Goal: Task Accomplishment & Management: Complete application form

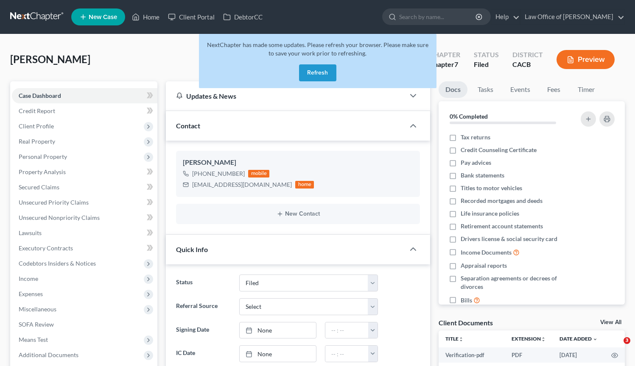
select select "2"
click at [326, 70] on button "Refresh" at bounding box center [317, 72] width 37 height 17
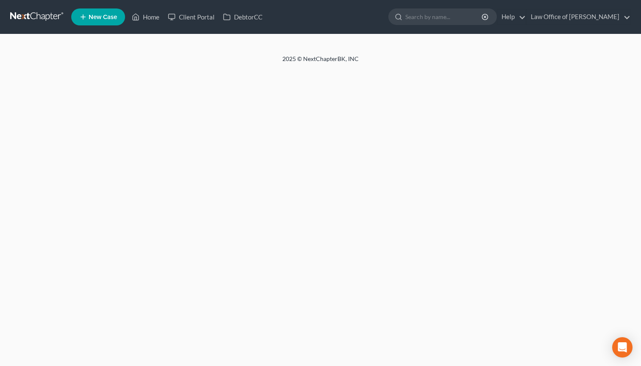
click at [109, 22] on link "New Case" at bounding box center [98, 16] width 54 height 17
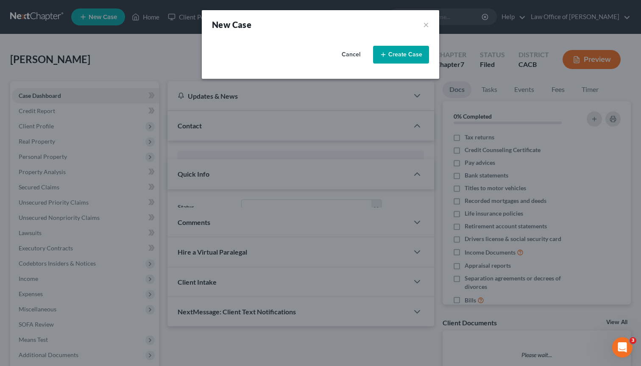
select select "7"
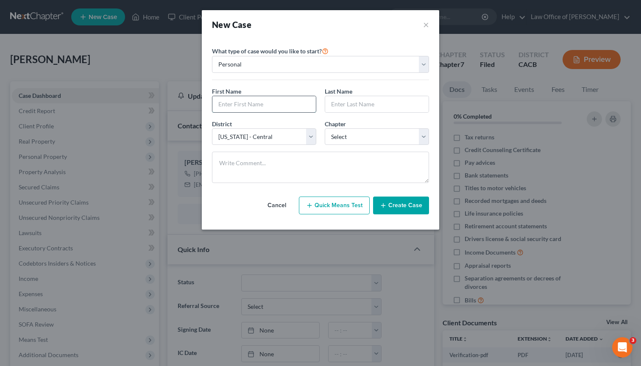
click at [267, 106] on input "text" at bounding box center [263, 104] width 103 height 16
type input "Daniel"
click at [351, 108] on input "text" at bounding box center [376, 104] width 103 height 16
type input "Escobar"
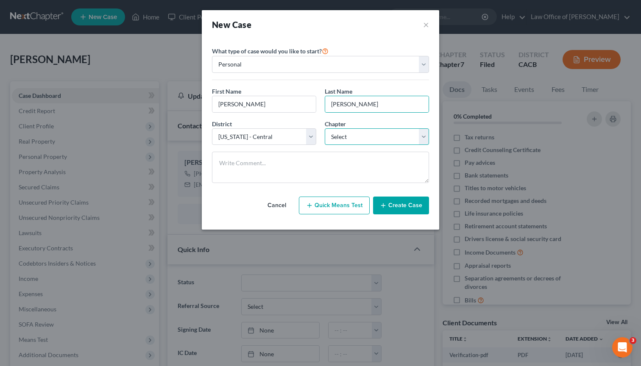
click at [422, 137] on select "Select 7 11 12 13" at bounding box center [377, 136] width 104 height 17
select select "0"
click at [325, 128] on select "Select 7 11 12 13" at bounding box center [377, 136] width 104 height 17
click at [409, 207] on button "Create Case" at bounding box center [401, 206] width 56 height 18
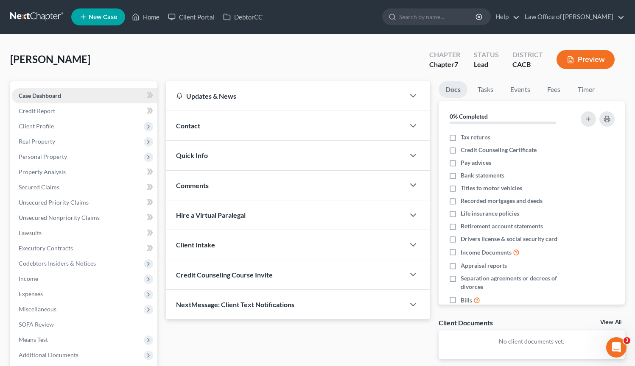
click at [73, 97] on link "Case Dashboard" at bounding box center [84, 95] width 145 height 15
click at [73, 115] on link "Credit Report" at bounding box center [84, 110] width 145 height 15
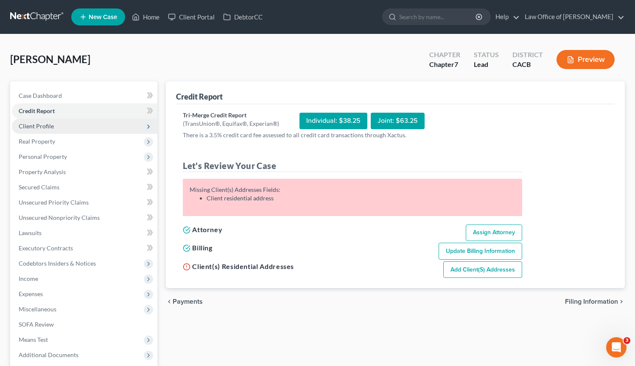
click at [74, 125] on span "Client Profile" at bounding box center [84, 126] width 145 height 15
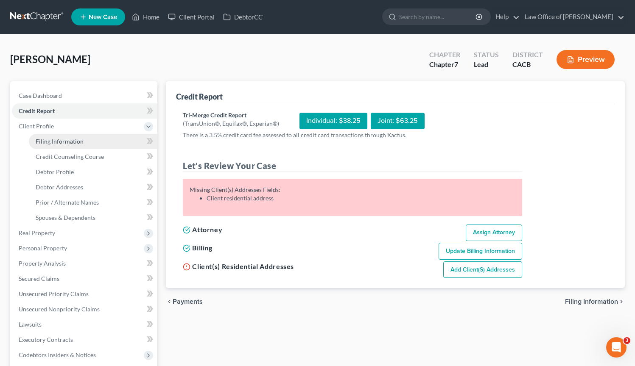
click at [70, 145] on span "Filing Information" at bounding box center [60, 141] width 48 height 7
select select "1"
select select "0"
select select "7"
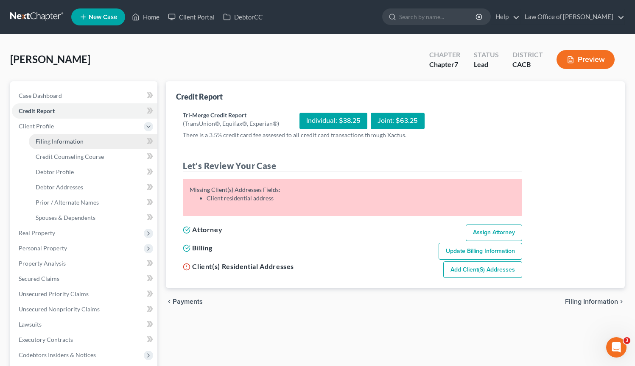
select select "0"
select select "4"
select select "0"
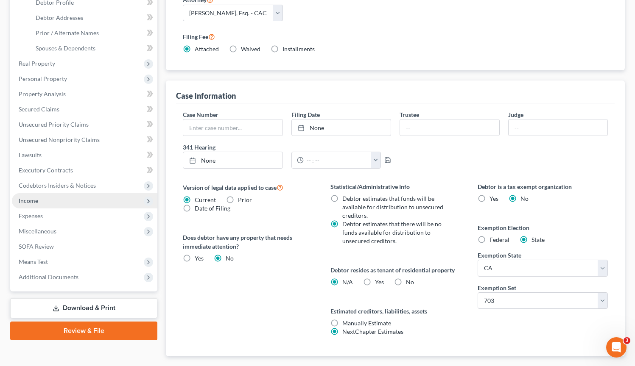
scroll to position [94, 0]
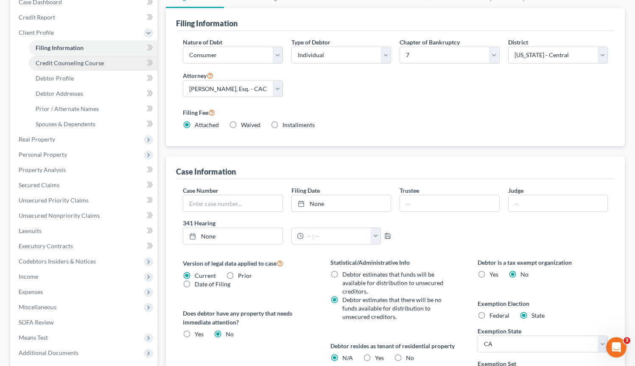
click at [84, 67] on link "Credit Counseling Course" at bounding box center [93, 63] width 128 height 15
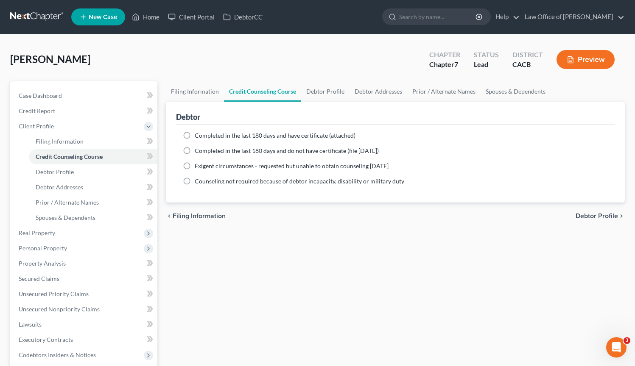
click at [195, 136] on label "Completed in the last 180 days and have certificate (attached)" at bounding box center [275, 135] width 161 height 8
click at [198, 136] on input "Completed in the last 180 days and have certificate (attached)" at bounding box center [201, 134] width 6 height 6
radio input "true"
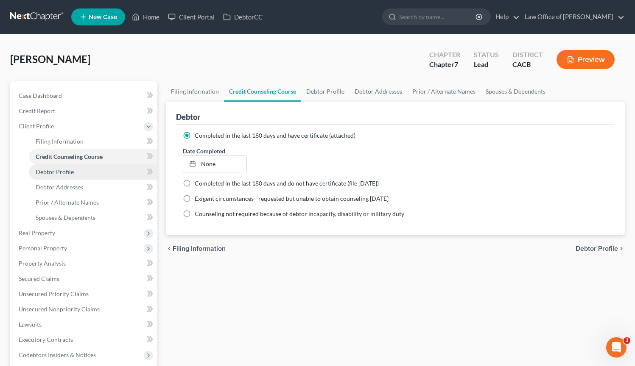
click at [80, 171] on link "Debtor Profile" at bounding box center [93, 172] width 128 height 15
select select "0"
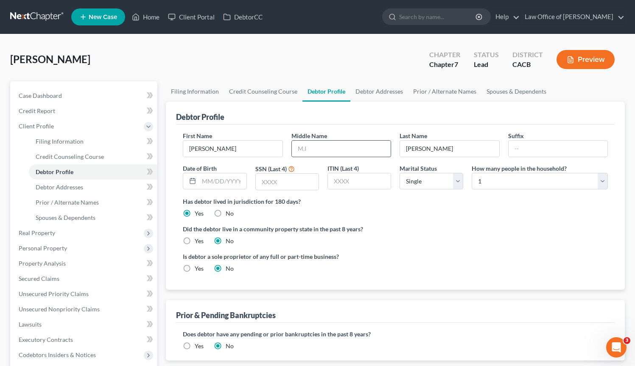
click at [296, 147] on input "text" at bounding box center [341, 149] width 99 height 16
type input "Enrique"
click at [217, 182] on input "text" at bounding box center [222, 181] width 47 height 16
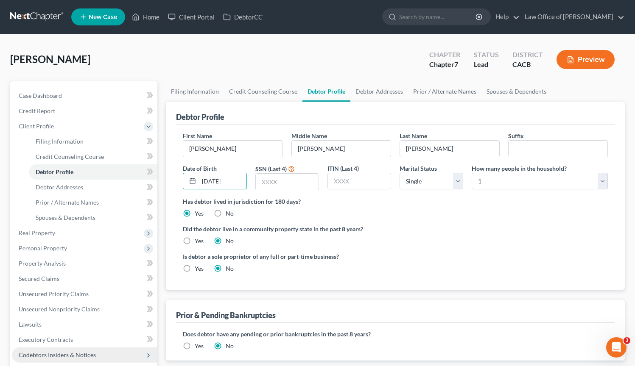
type input "12/26/1992"
click at [284, 182] on input "text" at bounding box center [287, 182] width 63 height 16
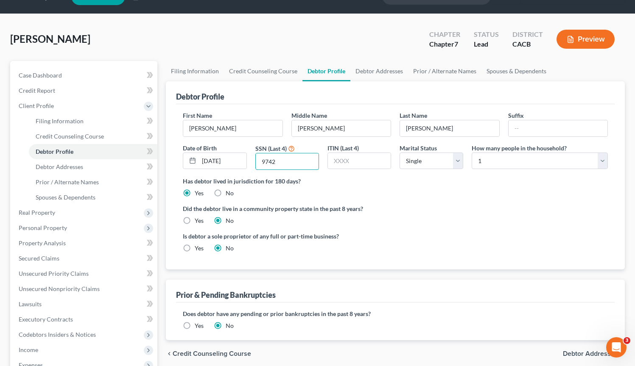
scroll to position [33, 0]
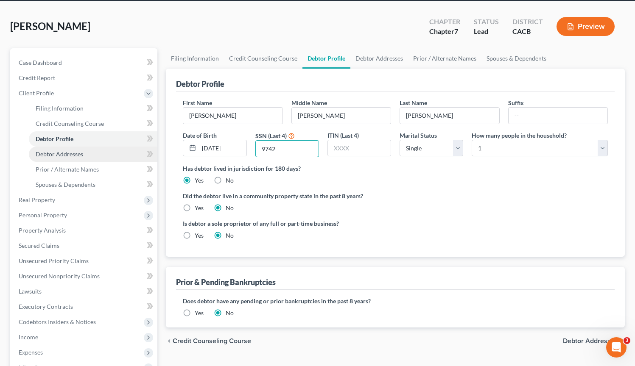
type input "9742"
click at [57, 156] on span "Debtor Addresses" at bounding box center [59, 154] width 47 height 7
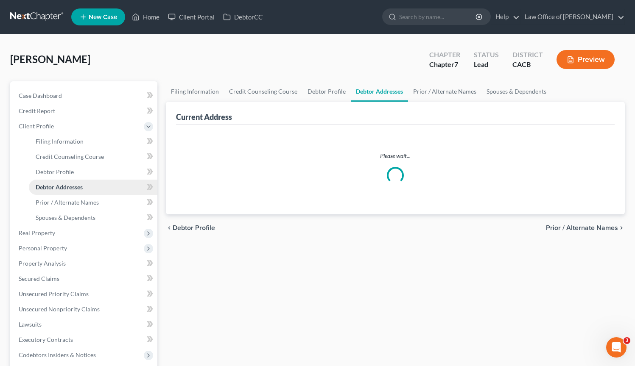
select select "0"
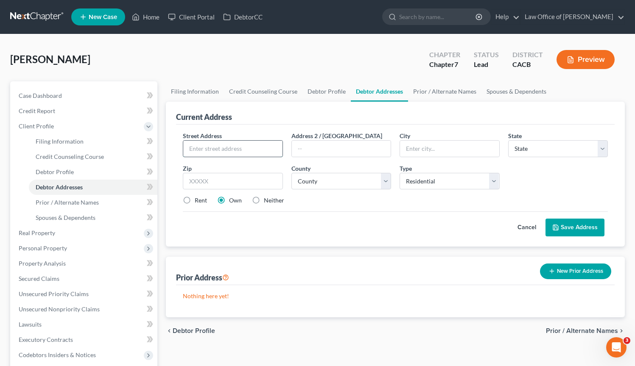
click at [196, 151] on input "text" at bounding box center [232, 149] width 99 height 16
type input "369 E Ashtabula St #4"
click at [426, 150] on input "text" at bounding box center [449, 149] width 99 height 16
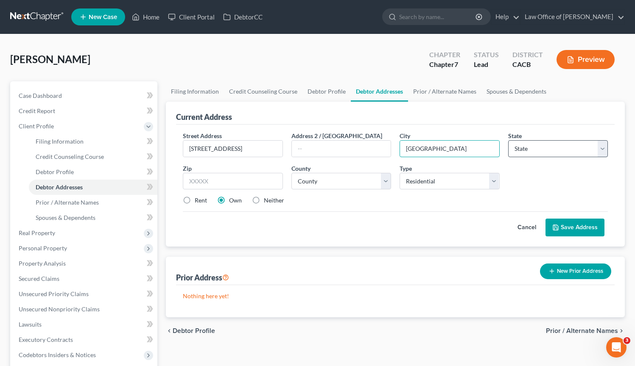
type input "Pasadena"
click at [536, 142] on select "State [US_STATE] AK AR AZ CA CO CT DE DC [GEOGRAPHIC_DATA] [GEOGRAPHIC_DATA] GU…" at bounding box center [558, 148] width 100 height 17
select select "4"
click at [508, 140] on select "State [US_STATE] AK AR AZ CA CO CT DE DC [GEOGRAPHIC_DATA] [GEOGRAPHIC_DATA] GU…" at bounding box center [558, 148] width 100 height 17
click at [238, 187] on input "text" at bounding box center [233, 181] width 100 height 17
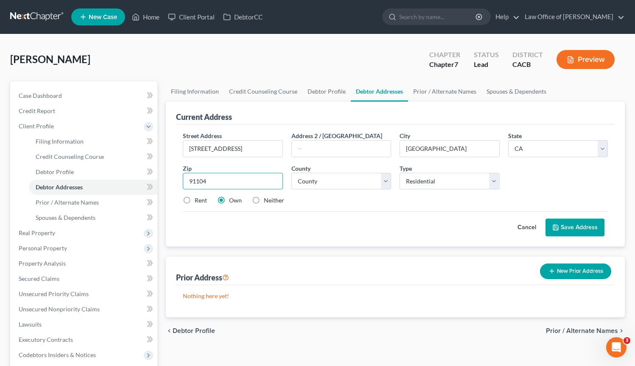
type input "91104"
click at [195, 202] on label "Rent" at bounding box center [201, 200] width 12 height 8
click at [198, 202] on input "Rent" at bounding box center [201, 199] width 6 height 6
radio input "true"
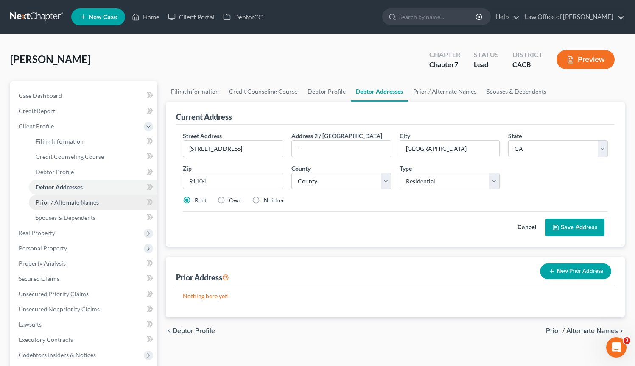
click at [81, 203] on span "Prior / Alternate Names" at bounding box center [67, 202] width 63 height 7
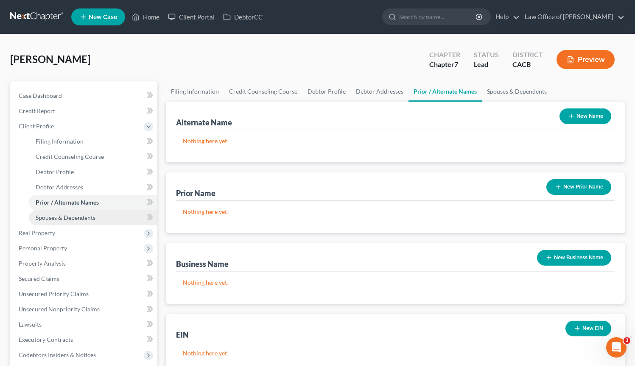
click at [84, 217] on span "Spouses & Dependents" at bounding box center [66, 217] width 60 height 7
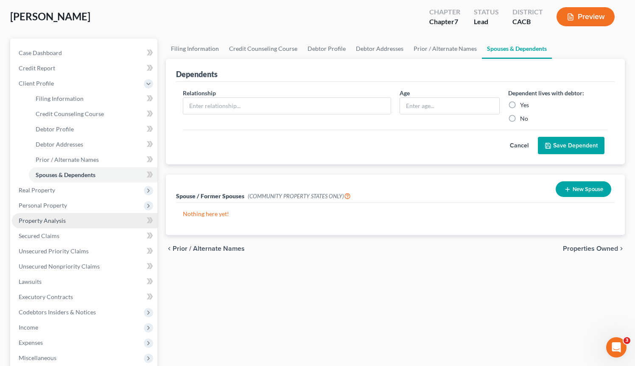
scroll to position [43, 0]
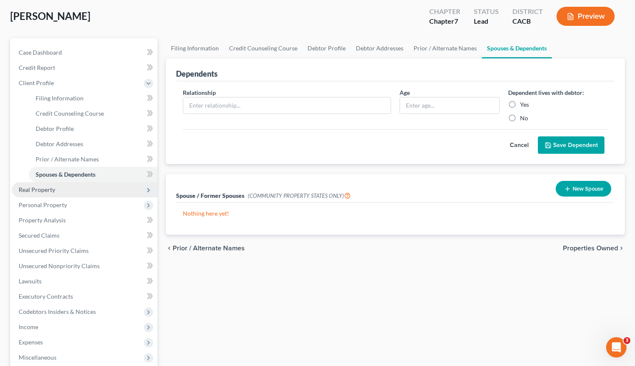
click at [64, 187] on span "Real Property" at bounding box center [84, 189] width 145 height 15
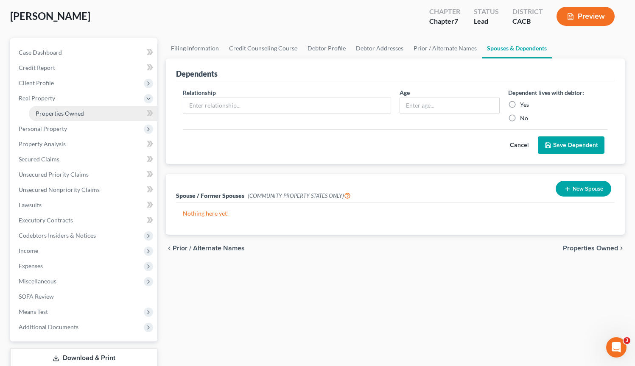
click at [73, 117] on link "Properties Owned" at bounding box center [93, 113] width 128 height 15
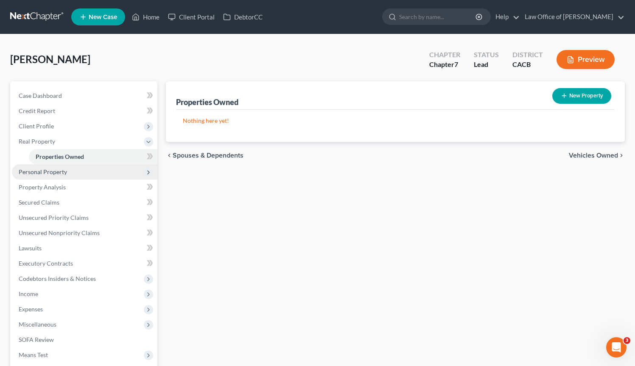
click at [66, 172] on span "Personal Property" at bounding box center [84, 172] width 145 height 15
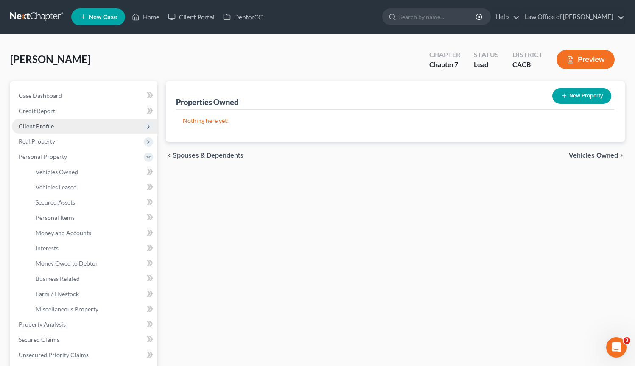
click at [72, 126] on span "Client Profile" at bounding box center [84, 126] width 145 height 15
click at [73, 126] on span "Client Profile" at bounding box center [84, 126] width 145 height 15
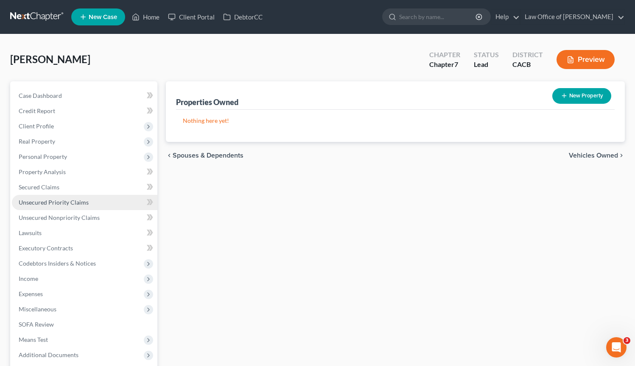
scroll to position [2, 0]
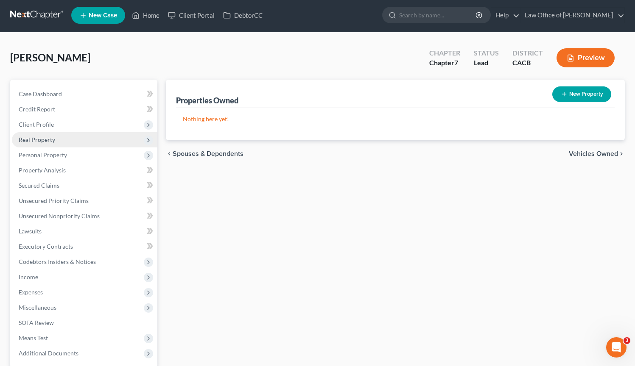
click at [75, 137] on span "Real Property" at bounding box center [84, 139] width 145 height 15
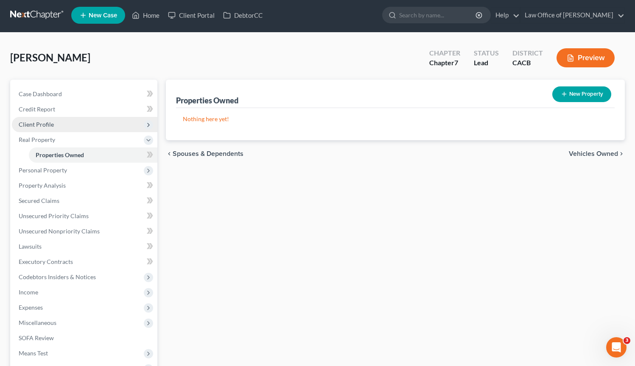
click at [71, 126] on span "Client Profile" at bounding box center [84, 124] width 145 height 15
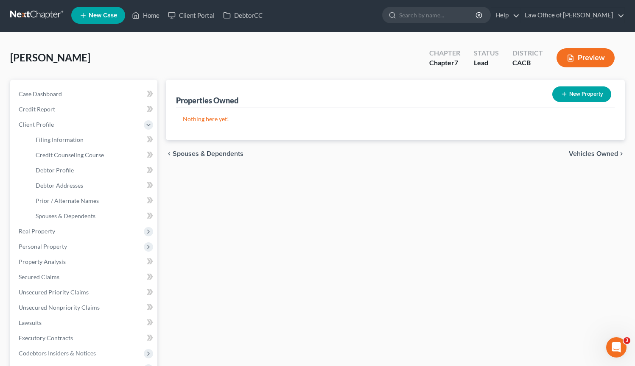
click at [220, 152] on span "Spouses & Dependents" at bounding box center [208, 154] width 71 height 7
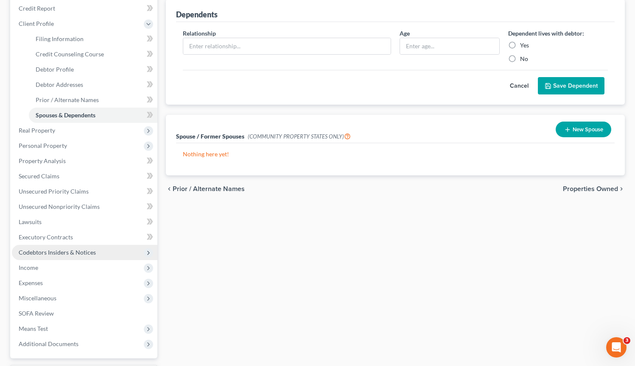
scroll to position [121, 0]
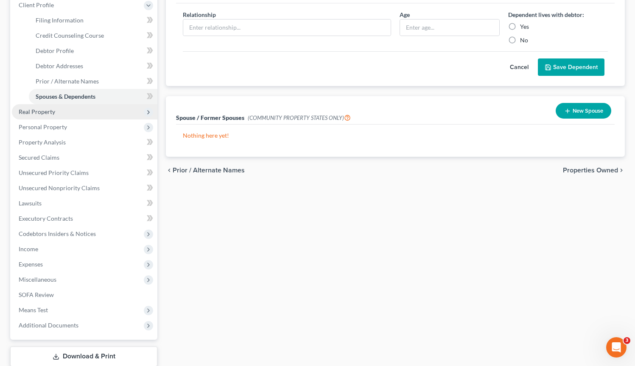
click at [53, 114] on span "Real Property" at bounding box center [37, 111] width 36 height 7
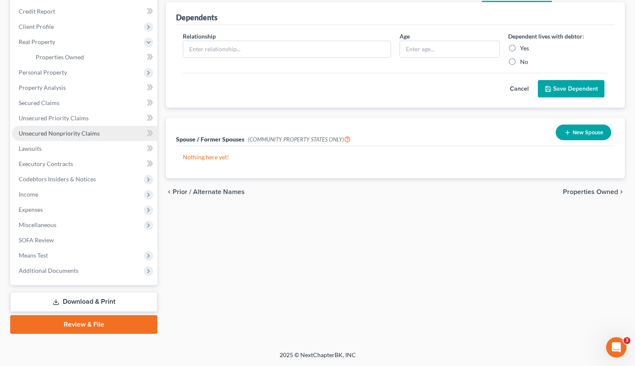
scroll to position [99, 0]
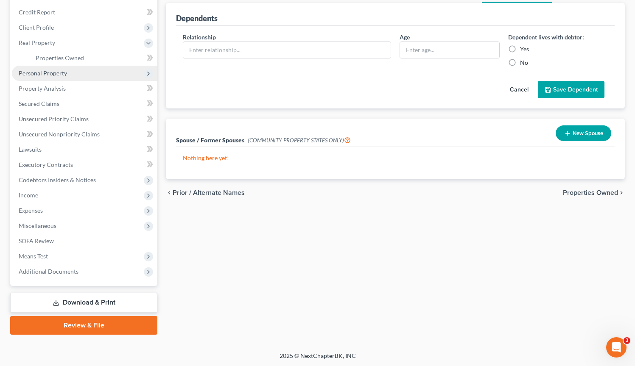
click at [67, 75] on span "Personal Property" at bounding box center [84, 73] width 145 height 15
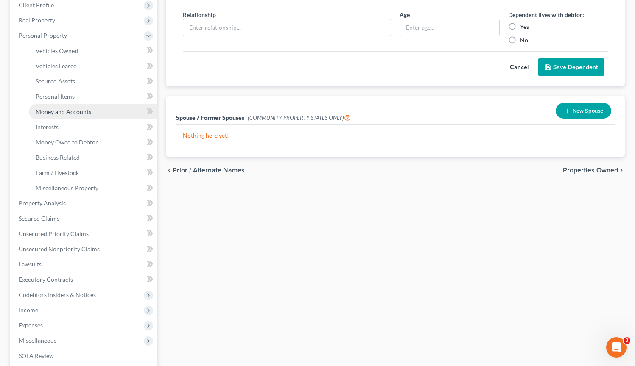
click at [85, 113] on span "Money and Accounts" at bounding box center [64, 111] width 56 height 7
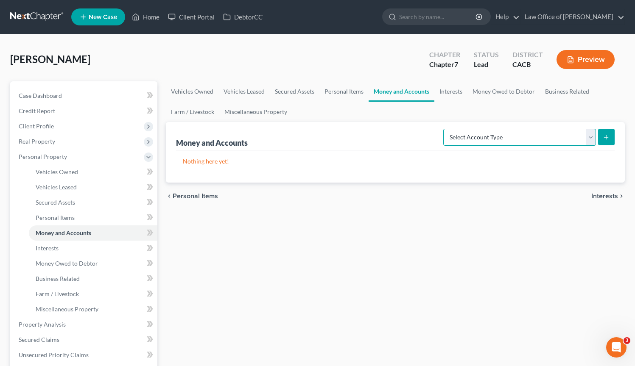
click at [590, 138] on select "Select Account Type Brokerage Cash on Hand Certificates of Deposit Checking Acc…" at bounding box center [519, 137] width 153 height 17
select select "checking"
click at [445, 129] on select "Select Account Type Brokerage Cash on Hand Certificates of Deposit Checking Acc…" at bounding box center [519, 137] width 153 height 17
click at [608, 138] on icon "submit" at bounding box center [606, 137] width 7 height 7
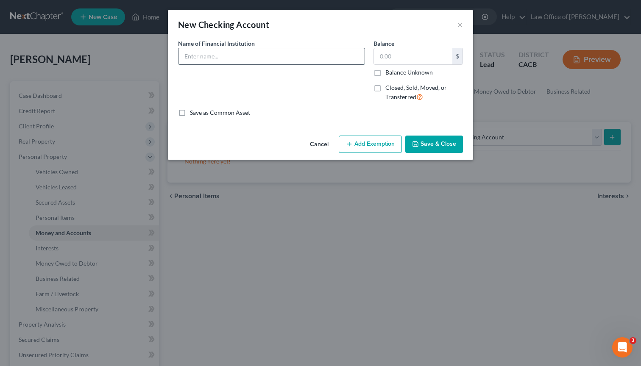
click at [201, 53] on input "text" at bounding box center [272, 56] width 186 height 16
type input "Bank of America (Checking)"
click at [395, 56] on input "text" at bounding box center [413, 56] width 78 height 16
type input "1.00"
click at [363, 152] on button "Add Exemption" at bounding box center [370, 145] width 63 height 18
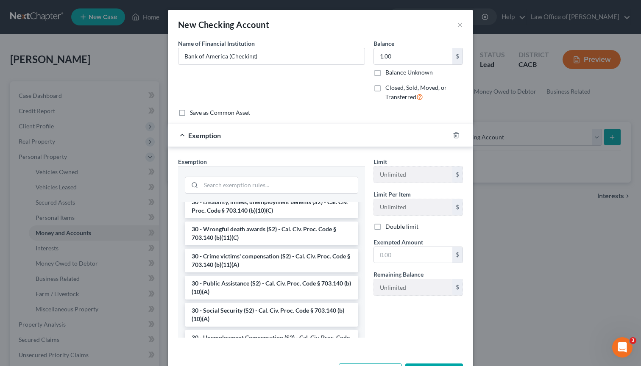
scroll to position [366, 0]
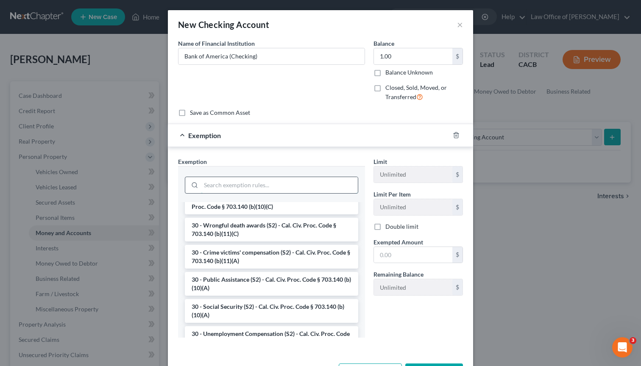
drag, startPoint x: 260, startPoint y: 186, endPoint x: 254, endPoint y: 179, distance: 9.0
click at [260, 185] on input "search" at bounding box center [279, 185] width 157 height 16
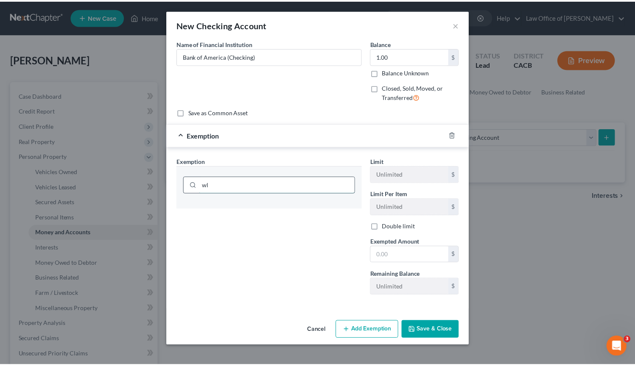
scroll to position [0, 0]
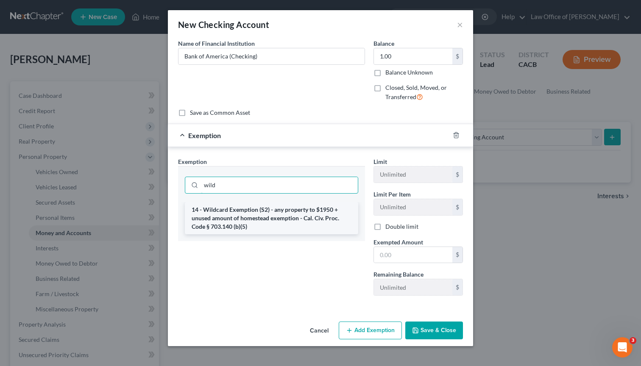
type input "wild"
click at [274, 221] on li "14 - Wildcard Exemption (S2) - any property to $1950 + unused amount of homeste…" at bounding box center [271, 218] width 173 height 32
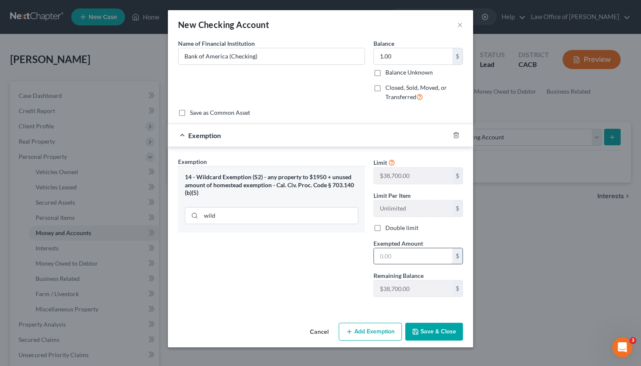
click at [392, 256] on input "text" at bounding box center [413, 257] width 78 height 16
type input "1.00"
click at [444, 333] on button "Save & Close" at bounding box center [434, 332] width 58 height 18
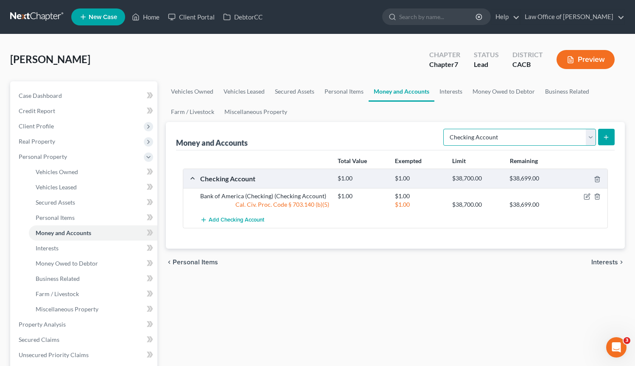
click at [593, 139] on select "Select Account Type Brokerage Cash on Hand Certificates of Deposit Checking Acc…" at bounding box center [519, 137] width 153 height 17
select select "savings"
click at [445, 129] on select "Select Account Type Brokerage Cash on Hand Certificates of Deposit Checking Acc…" at bounding box center [519, 137] width 153 height 17
click at [602, 138] on button "submit" at bounding box center [606, 137] width 17 height 17
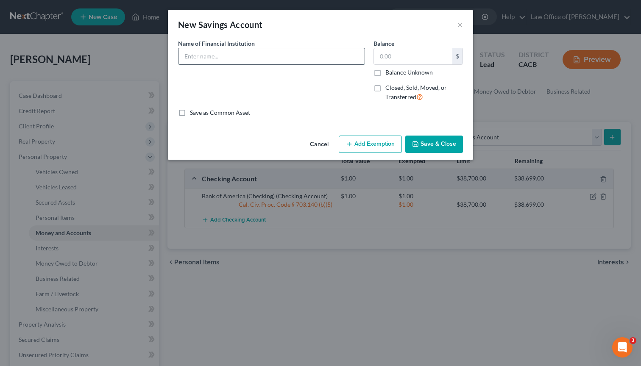
click at [235, 55] on input "text" at bounding box center [272, 56] width 186 height 16
type input "Bank of America (savings)"
click at [419, 58] on input "text" at bounding box center [413, 56] width 78 height 16
type input "1.00"
click at [385, 142] on button "Add Exemption" at bounding box center [370, 145] width 63 height 18
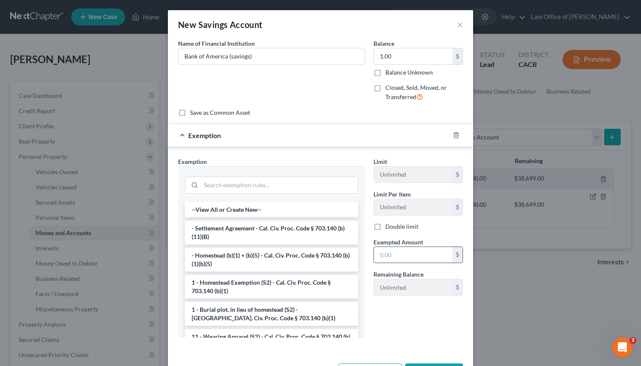
click at [411, 252] on input "text" at bounding box center [413, 255] width 78 height 16
type input "1.00"
click at [263, 189] on input "search" at bounding box center [279, 185] width 157 height 16
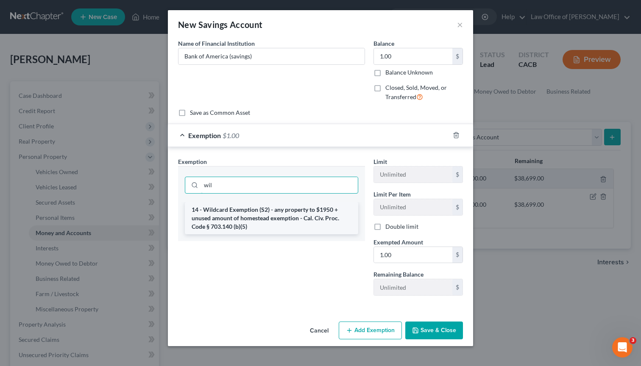
type input "wil"
drag, startPoint x: 251, startPoint y: 214, endPoint x: 261, endPoint y: 222, distance: 13.0
click at [250, 214] on li "14 - Wildcard Exemption (S2) - any property to $1950 + unused amount of homeste…" at bounding box center [271, 218] width 173 height 32
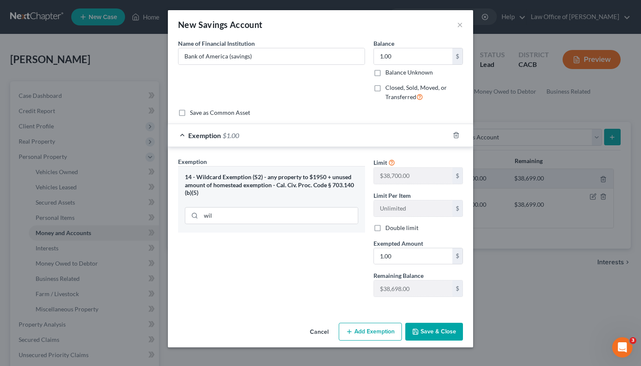
click at [430, 333] on button "Save & Close" at bounding box center [434, 332] width 58 height 18
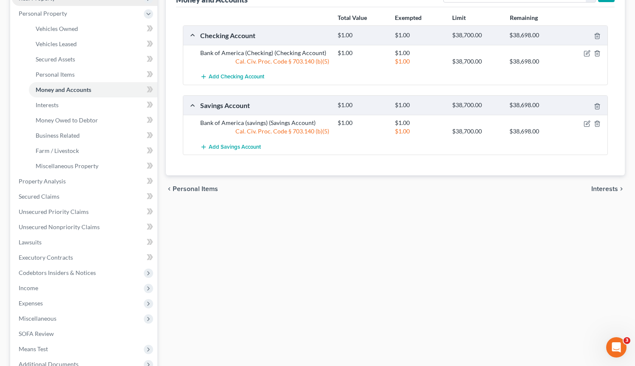
scroll to position [236, 0]
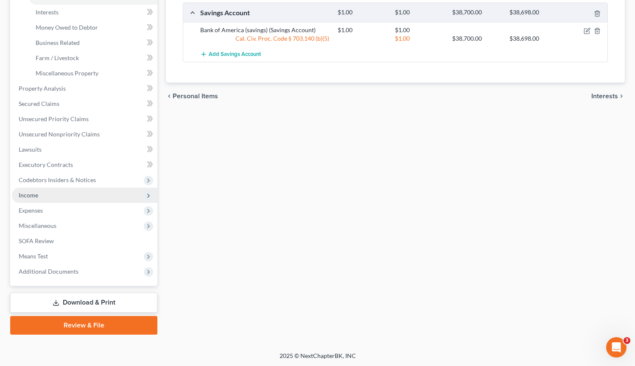
click at [49, 199] on span "Income" at bounding box center [84, 195] width 145 height 15
click at [49, 199] on li "Income Employment Income Non Employment Income Expected Change in Income Gross …" at bounding box center [84, 195] width 145 height 15
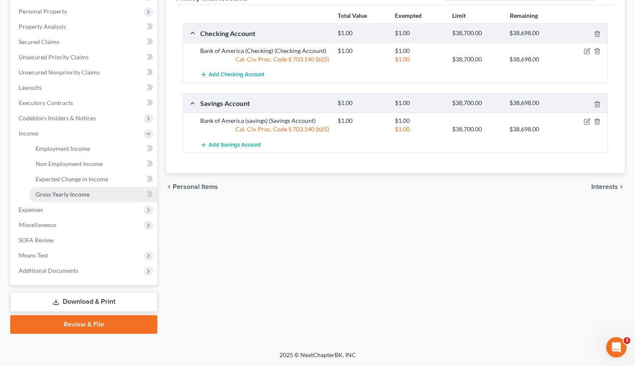
scroll to position [145, 0]
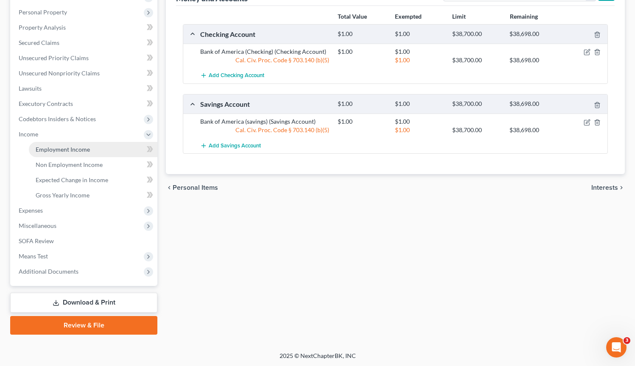
click at [88, 148] on span "Employment Income" at bounding box center [63, 149] width 54 height 7
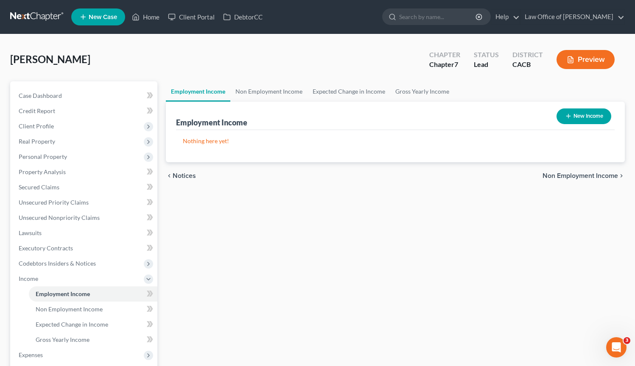
click at [586, 112] on button "New Income" at bounding box center [583, 117] width 55 height 16
select select "0"
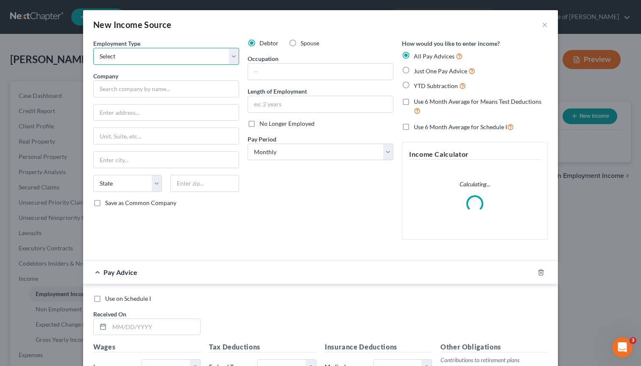
click at [169, 55] on select "Select Full or Part Time Employment Self Employment" at bounding box center [166, 56] width 146 height 17
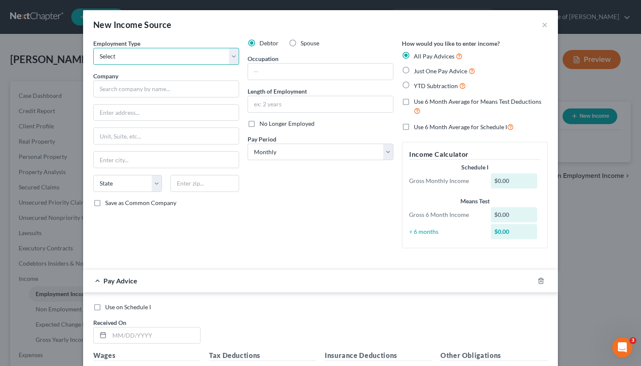
click at [152, 63] on select "Select Full or Part Time Employment Self Employment" at bounding box center [166, 56] width 146 height 17
select select "0"
click at [93, 48] on select "Select Full or Part Time Employment Self Employment" at bounding box center [166, 56] width 146 height 17
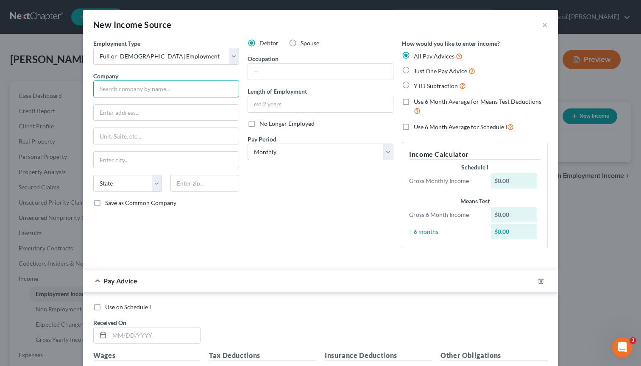
click at [199, 84] on input "text" at bounding box center [166, 89] width 146 height 17
type input "GSGS Management Inc."
click at [126, 112] on input "text" at bounding box center [166, 113] width 145 height 16
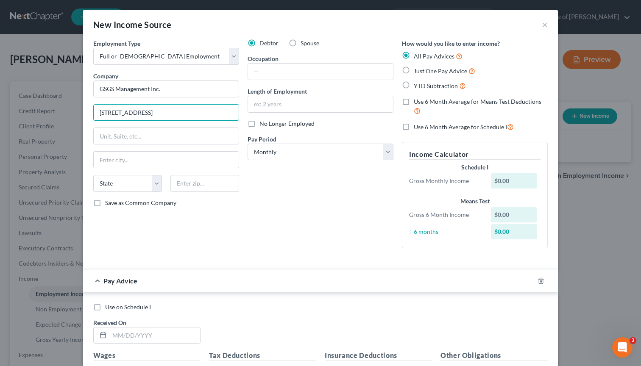
type input "[STREET_ADDRESS]"
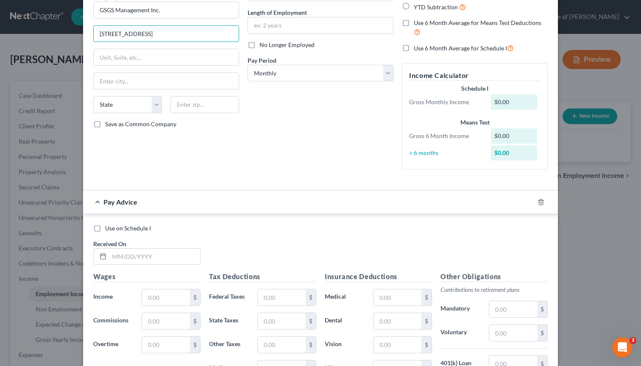
scroll to position [228, 0]
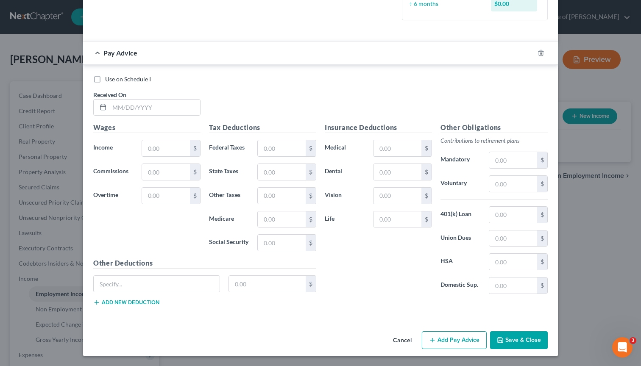
click at [504, 344] on button "Save & Close" at bounding box center [519, 341] width 58 height 18
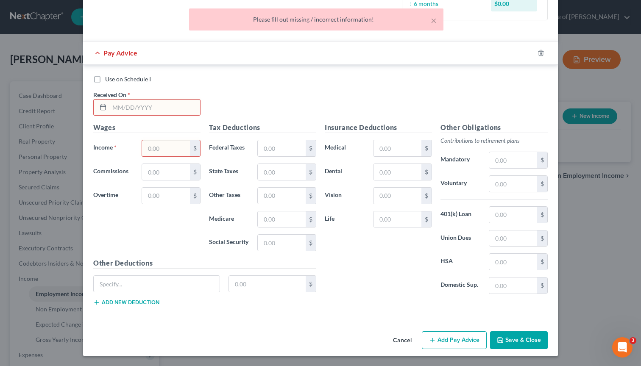
click at [146, 110] on input "text" at bounding box center [154, 108] width 91 height 16
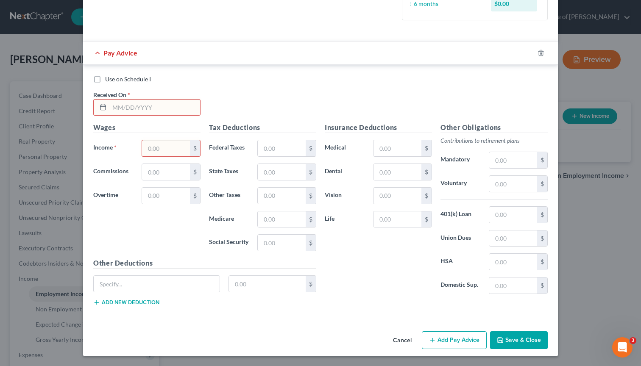
click at [135, 107] on input "text" at bounding box center [154, 108] width 91 height 16
type input "[DATE]"
click at [507, 347] on button "Save & Close" at bounding box center [519, 341] width 58 height 18
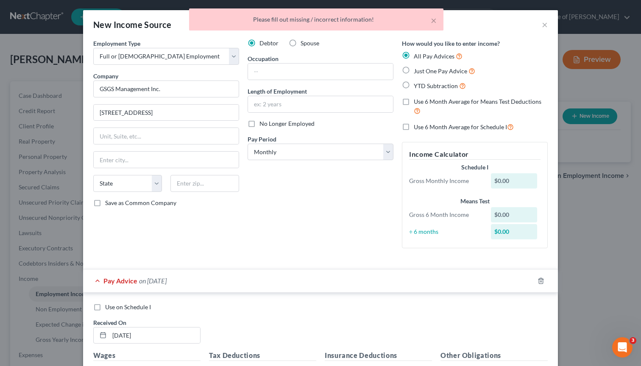
scroll to position [2, 0]
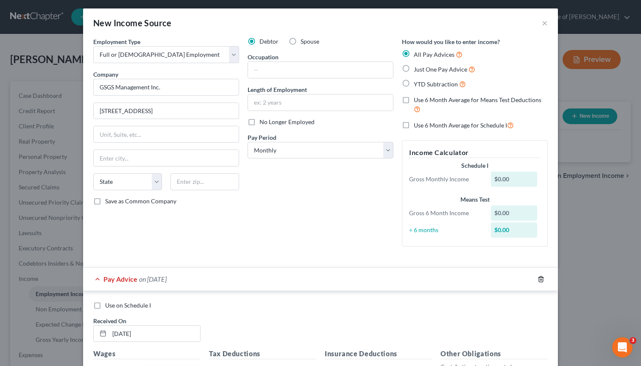
click at [538, 281] on icon "button" at bounding box center [541, 279] width 7 height 7
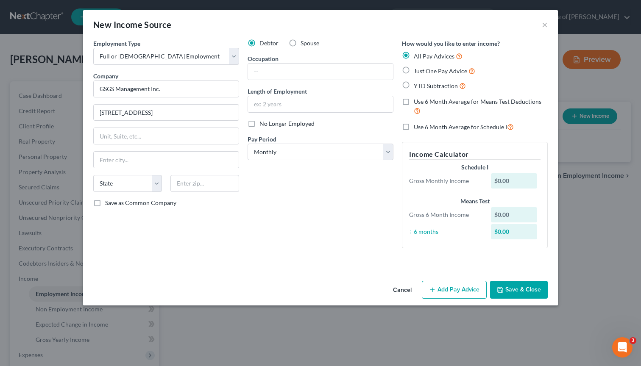
click at [525, 289] on button "Save & Close" at bounding box center [519, 290] width 58 height 18
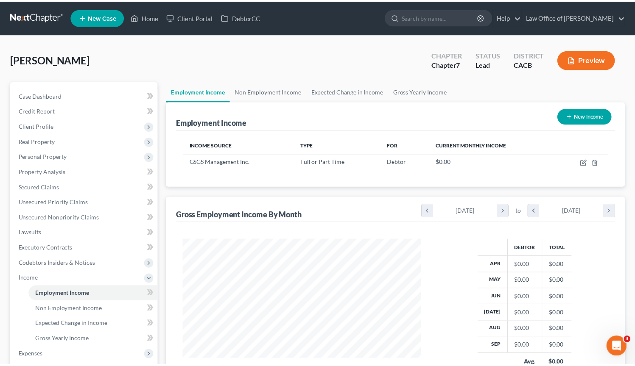
scroll to position [423939, 423833]
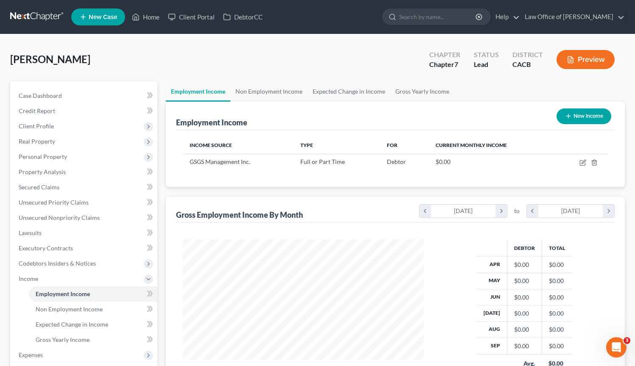
click at [49, 20] on link at bounding box center [37, 16] width 54 height 15
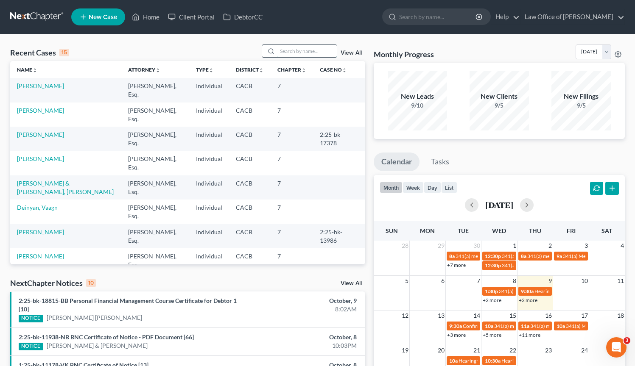
click at [290, 53] on input "search" at bounding box center [306, 51] width 59 height 12
type input "tate"
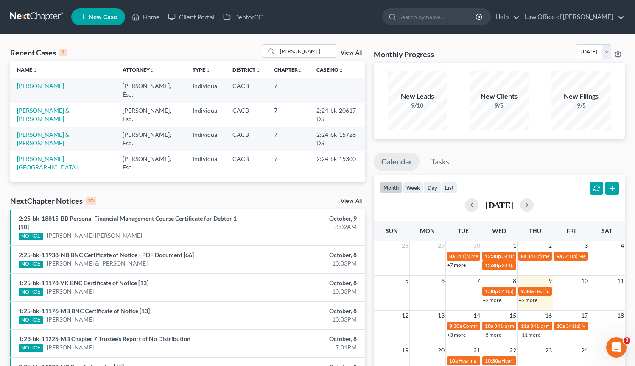
click at [32, 87] on link "[PERSON_NAME]" at bounding box center [40, 85] width 47 height 7
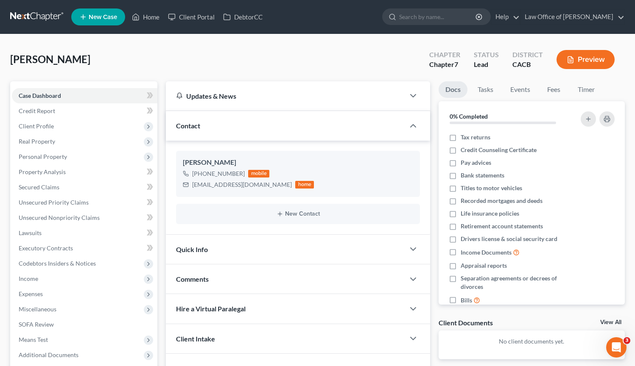
click at [34, 22] on link at bounding box center [37, 16] width 54 height 15
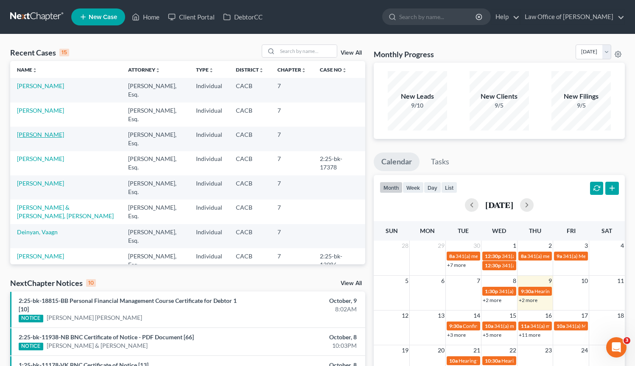
click at [42, 136] on link "[PERSON_NAME]" at bounding box center [40, 134] width 47 height 7
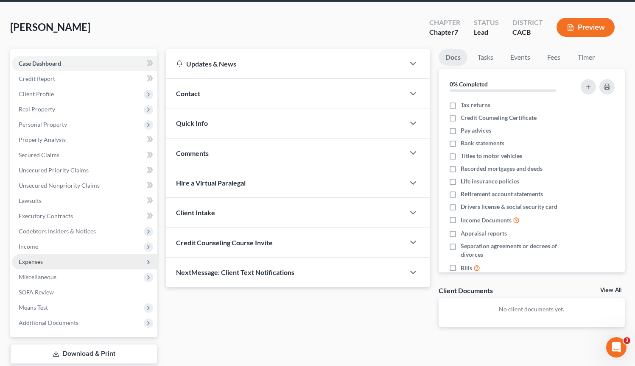
scroll to position [47, 0]
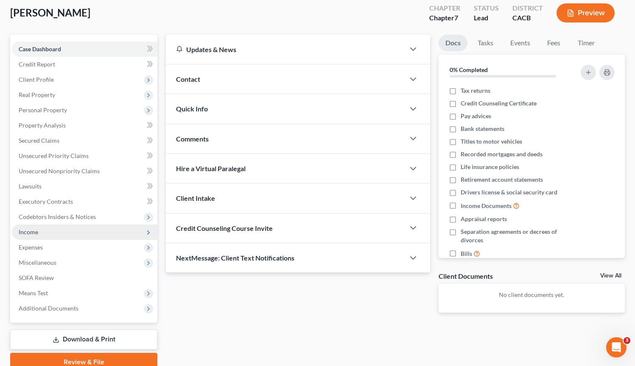
click at [47, 232] on span "Income" at bounding box center [84, 232] width 145 height 15
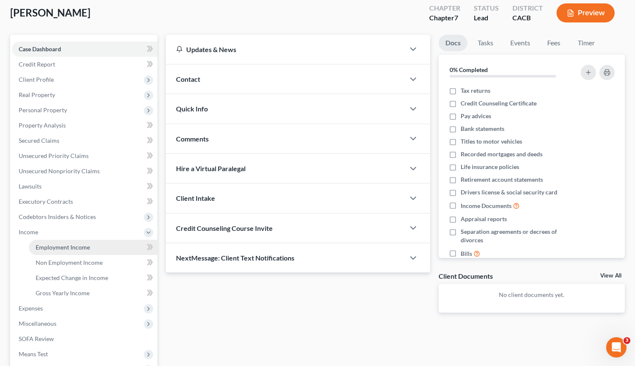
click at [66, 251] on link "Employment Income" at bounding box center [93, 247] width 128 height 15
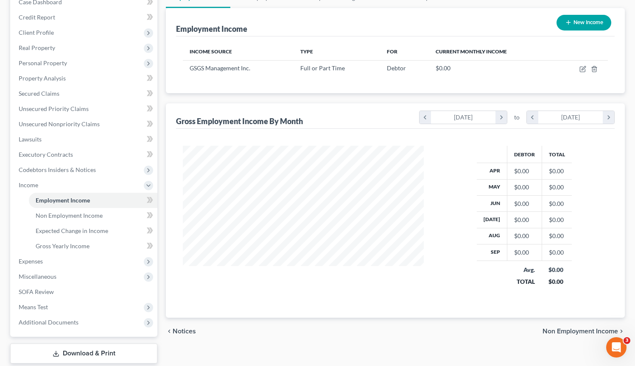
scroll to position [84, 0]
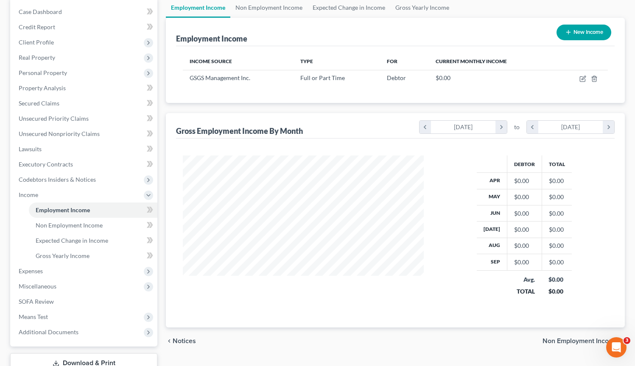
click at [575, 29] on button "New Income" at bounding box center [583, 33] width 55 height 16
select select "0"
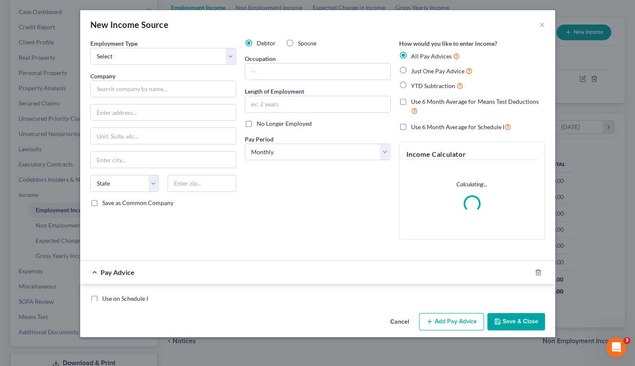
scroll to position [152, 260]
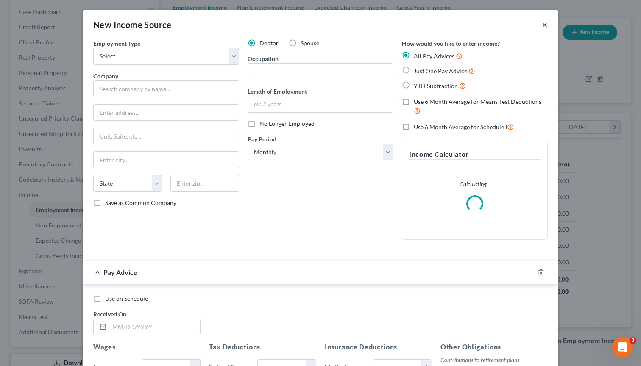
click at [542, 28] on button "×" at bounding box center [545, 25] width 6 height 10
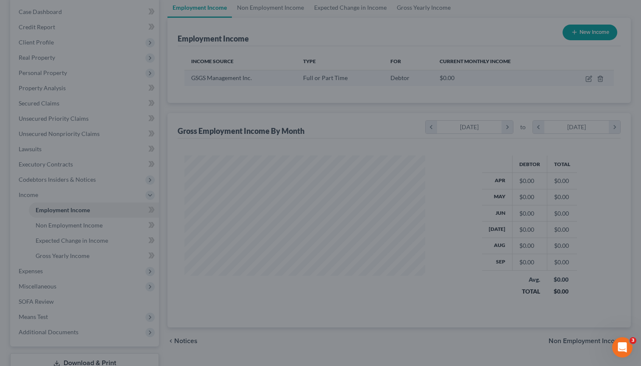
scroll to position [423939, 423833]
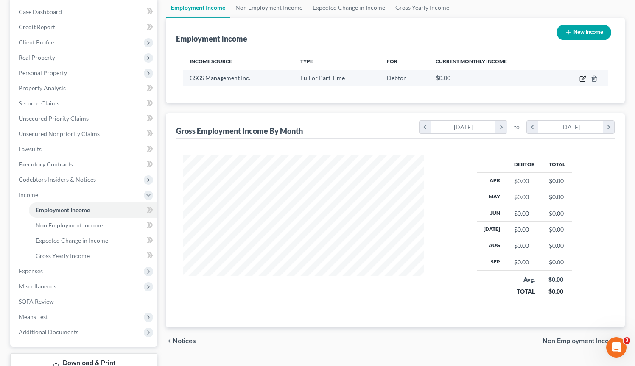
click at [585, 81] on icon "button" at bounding box center [582, 78] width 7 height 7
select select "0"
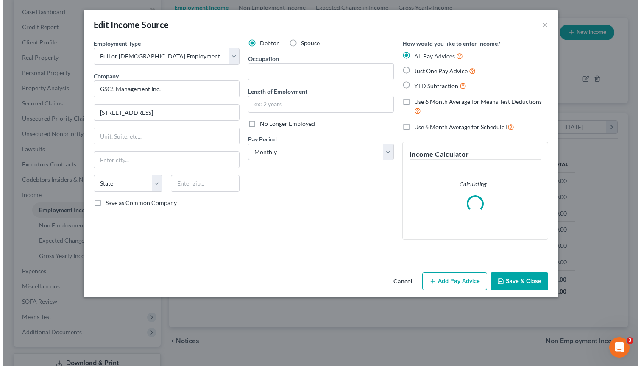
scroll to position [152, 260]
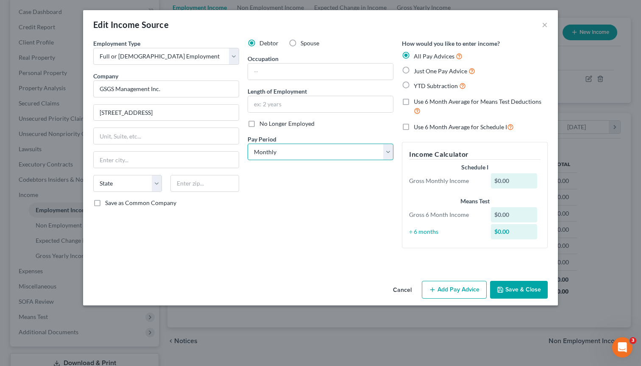
click at [387, 153] on select "Select Monthly Twice Monthly Every Other Week Weekly" at bounding box center [321, 152] width 146 height 17
select select "3"
click at [248, 144] on select "Select Monthly Twice Monthly Every Other Week Weekly" at bounding box center [321, 152] width 146 height 17
click at [235, 233] on div "Employment Type * Select Full or [DEMOGRAPHIC_DATA] Employment Self Employment …" at bounding box center [166, 147] width 154 height 216
click at [139, 184] on select "State [US_STATE] AK AR AZ CA CO CT DE DC [GEOGRAPHIC_DATA] [GEOGRAPHIC_DATA] GU…" at bounding box center [127, 183] width 69 height 17
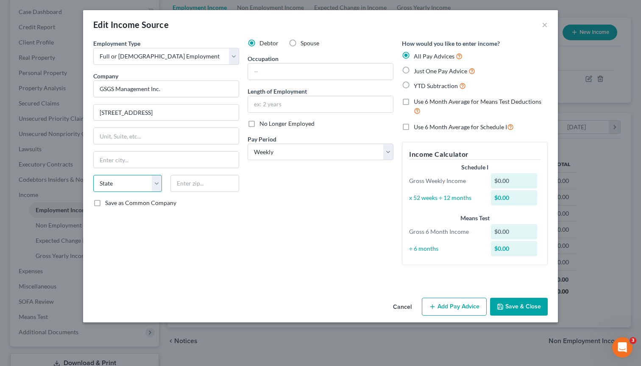
select select "4"
click at [93, 175] on select "State [US_STATE] AK AR AZ CA CO CT DE DC [GEOGRAPHIC_DATA] [GEOGRAPHIC_DATA] GU…" at bounding box center [127, 183] width 69 height 17
click at [198, 183] on input "text" at bounding box center [204, 183] width 69 height 17
type input "90278"
click at [458, 309] on button "Add Pay Advice" at bounding box center [454, 307] width 65 height 18
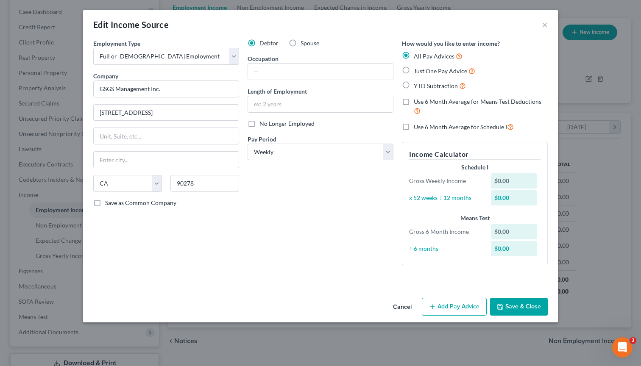
type input "[GEOGRAPHIC_DATA]"
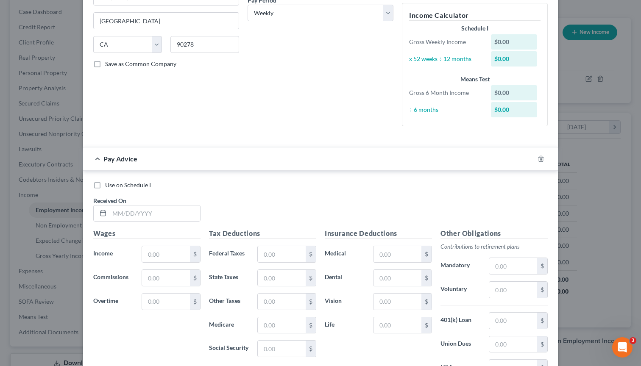
scroll to position [149, 0]
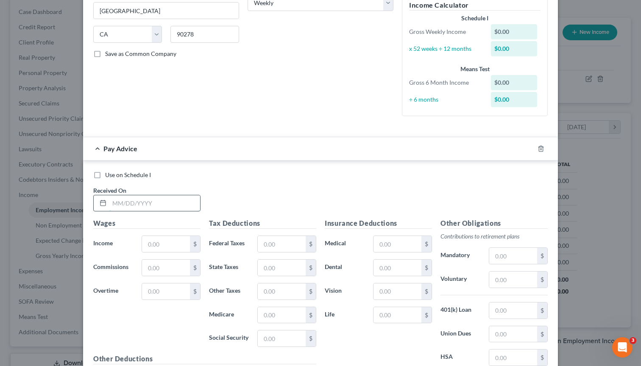
click at [149, 200] on input "text" at bounding box center [154, 204] width 91 height 16
type input "[DATE]"
click at [162, 246] on input "text" at bounding box center [166, 244] width 48 height 16
type input "1,213.34"
click at [285, 251] on input "text" at bounding box center [282, 244] width 48 height 16
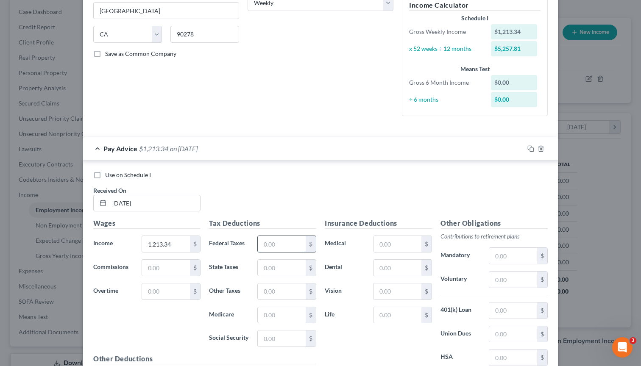
click at [283, 248] on input "text" at bounding box center [282, 244] width 48 height 16
type input "1"
type input "1,212.19"
click at [279, 249] on input "text" at bounding box center [282, 244] width 48 height 16
click at [352, 347] on div "Insurance Deductions Medical $ Dental $ Vision $ Life $" at bounding box center [379, 307] width 116 height 179
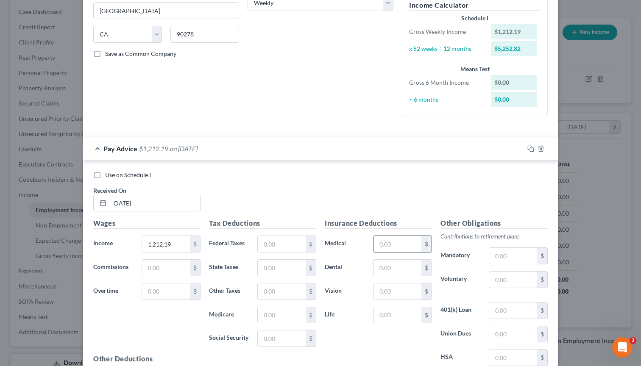
click at [389, 249] on input "text" at bounding box center [398, 244] width 48 height 16
type input "17.15"
click at [263, 293] on input "text" at bounding box center [282, 292] width 48 height 16
type input "43.57"
click at [268, 273] on input "text" at bounding box center [282, 268] width 48 height 16
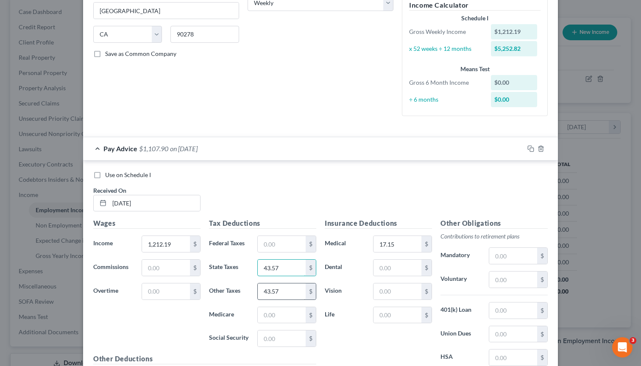
type input "43.57"
click at [282, 289] on input "43.57" at bounding box center [282, 292] width 48 height 16
click at [280, 292] on input "text" at bounding box center [282, 292] width 48 height 16
type input "14.55"
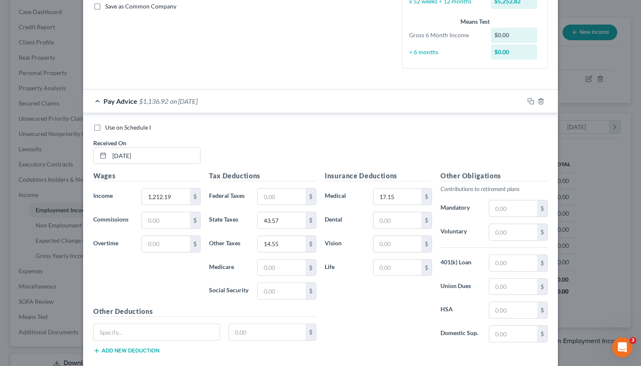
scroll to position [199, 0]
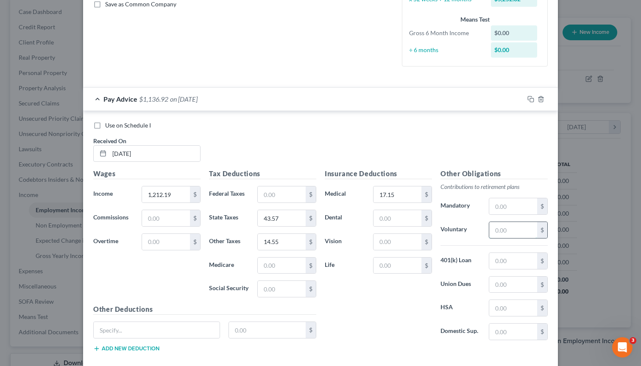
click at [503, 232] on input "text" at bounding box center [513, 230] width 48 height 16
type input "1.15"
click at [377, 313] on div "Insurance Deductions Medical 17.15 $ Dental $ Vision $ Life $" at bounding box center [379, 258] width 116 height 179
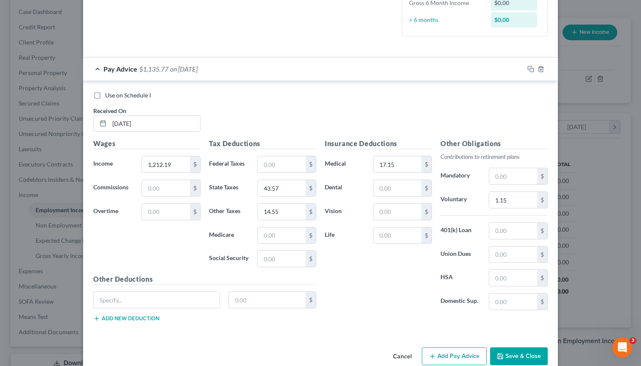
scroll to position [229, 0]
click at [273, 257] on input "text" at bounding box center [282, 259] width 48 height 16
type input "75.15"
click at [380, 281] on div "Insurance Deductions Medical 17.15 $ Dental $ Vision $ Life $" at bounding box center [379, 228] width 116 height 179
drag, startPoint x: 518, startPoint y: 204, endPoint x: 476, endPoint y: 204, distance: 42.0
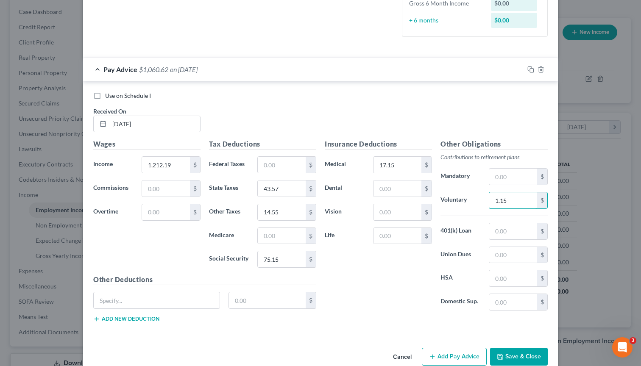
click at [476, 204] on div "Voluntary 1.15 $" at bounding box center [494, 200] width 116 height 17
type input "5"
click at [367, 339] on div "Employment Type * Select Full or [DEMOGRAPHIC_DATA] Employment Self Employment …" at bounding box center [320, 77] width 475 height 534
click at [394, 165] on input "17.15" at bounding box center [398, 165] width 48 height 16
click at [293, 231] on input "text" at bounding box center [282, 236] width 48 height 16
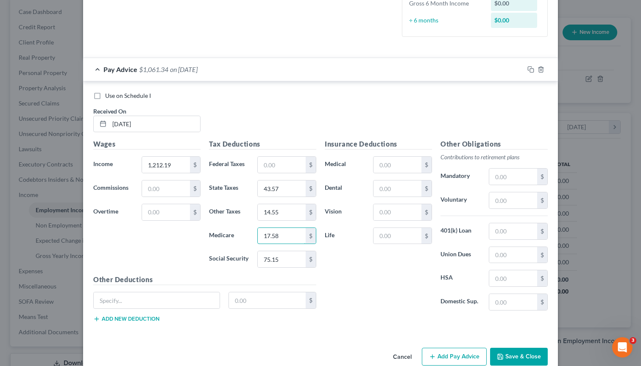
type input "17.58"
click at [332, 277] on div "Insurance Deductions Medical $ Dental $ Vision $ Life $" at bounding box center [379, 228] width 116 height 179
click at [493, 200] on input "text" at bounding box center [513, 201] width 48 height 16
click at [387, 274] on div "Insurance Deductions Medical $ Dental $ Vision $ Life $" at bounding box center [379, 228] width 116 height 179
drag, startPoint x: 507, startPoint y: 205, endPoint x: 478, endPoint y: 204, distance: 28.5
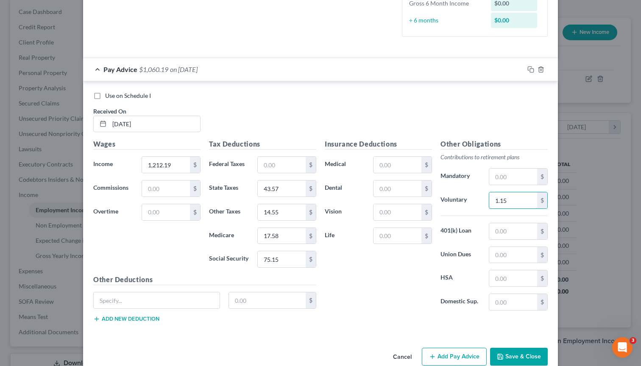
click at [478, 204] on div "Voluntary 1.15 $" at bounding box center [494, 200] width 116 height 17
type input "5"
click at [271, 349] on div "Cancel Add Pay Advice Save & Close" at bounding box center [320, 359] width 475 height 28
drag, startPoint x: 516, startPoint y: 203, endPoint x: 472, endPoint y: 202, distance: 43.7
click at [472, 202] on div "Voluntary 1.15 $" at bounding box center [494, 200] width 116 height 17
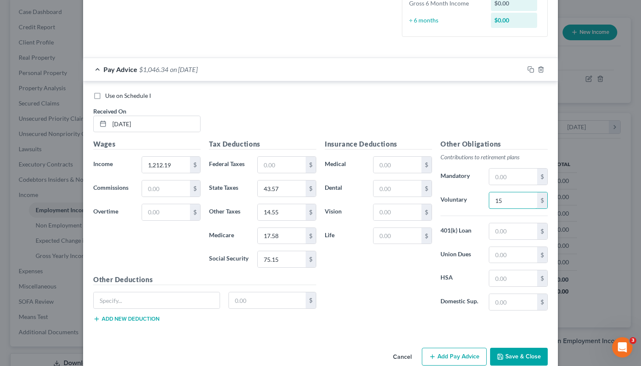
type input "5"
click at [311, 346] on div "Cancel Add Pay Advice Save & Close" at bounding box center [320, 359] width 475 height 28
click at [145, 301] on input "text" at bounding box center [157, 301] width 126 height 16
type input "n"
click at [506, 232] on input "text" at bounding box center [513, 231] width 48 height 16
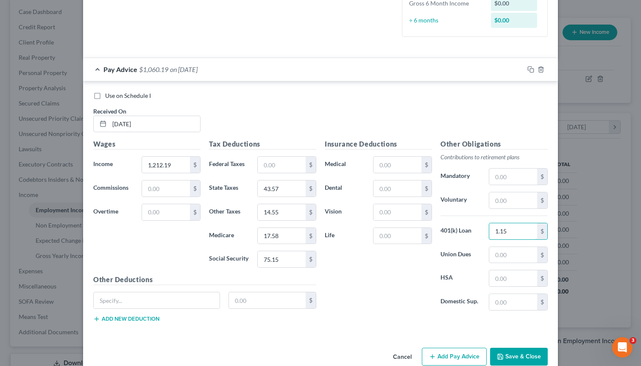
type input "1.15"
click at [363, 321] on div "Insurance Deductions Medical $ Dental $ Vision $ Life $ Other Obligations Contr…" at bounding box center [437, 234] width 232 height 190
drag, startPoint x: 504, startPoint y: 234, endPoint x: 510, endPoint y: 233, distance: 6.4
click at [510, 233] on input "1.15" at bounding box center [513, 231] width 48 height 16
click at [395, 302] on div "Insurance Deductions Medical $ Dental $ Vision $ Life $" at bounding box center [379, 228] width 116 height 179
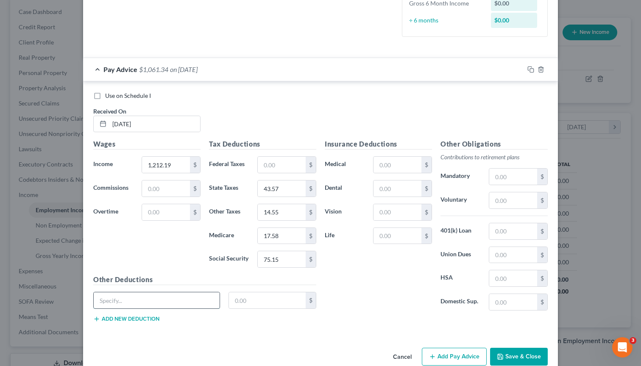
click at [184, 303] on input "text" at bounding box center [157, 301] width 126 height 16
type input "v"
type input "non taxable"
click at [287, 296] on input "text" at bounding box center [267, 301] width 77 height 16
type input "1.15"
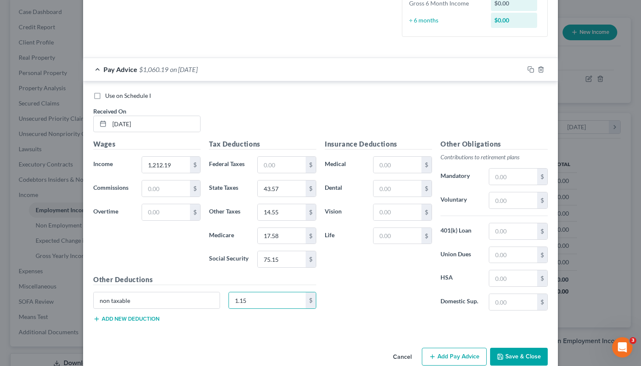
click at [364, 290] on div "Insurance Deductions Medical $ Dental $ Vision $ Life $" at bounding box center [379, 228] width 116 height 179
click at [251, 302] on input "1.15" at bounding box center [267, 301] width 77 height 16
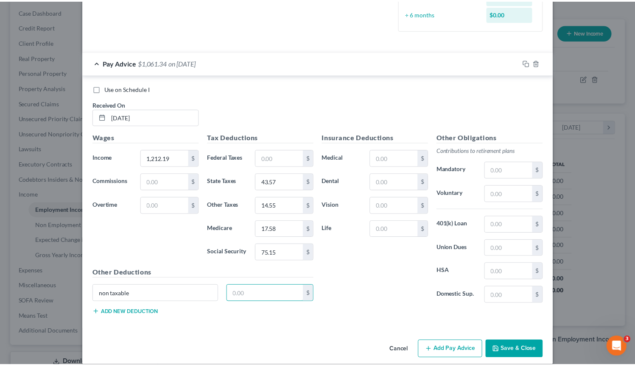
scroll to position [245, 0]
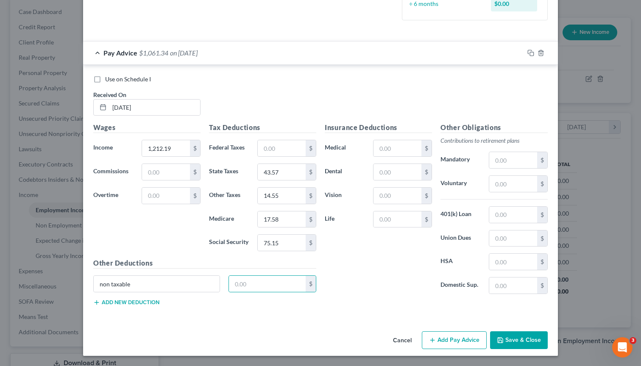
click at [523, 337] on button "Save & Close" at bounding box center [519, 341] width 58 height 18
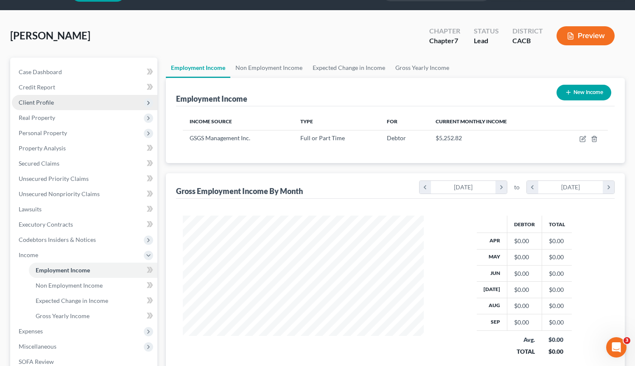
scroll to position [0, 0]
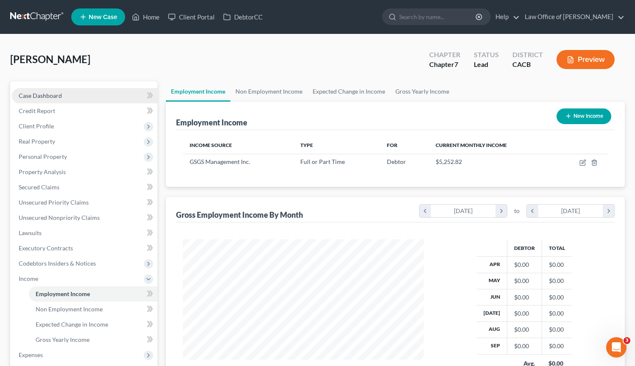
click at [61, 98] on span "Case Dashboard" at bounding box center [40, 95] width 43 height 7
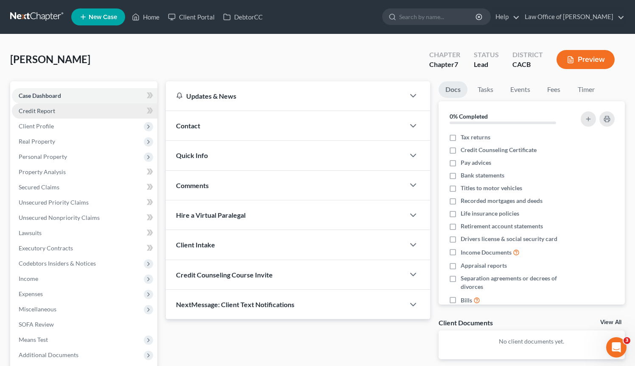
click at [62, 112] on link "Credit Report" at bounding box center [84, 110] width 145 height 15
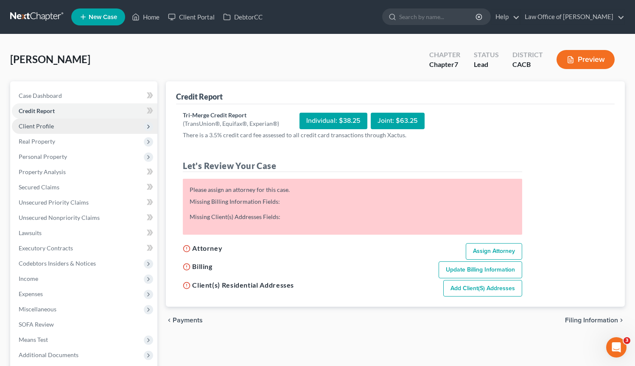
click at [61, 126] on span "Client Profile" at bounding box center [84, 126] width 145 height 15
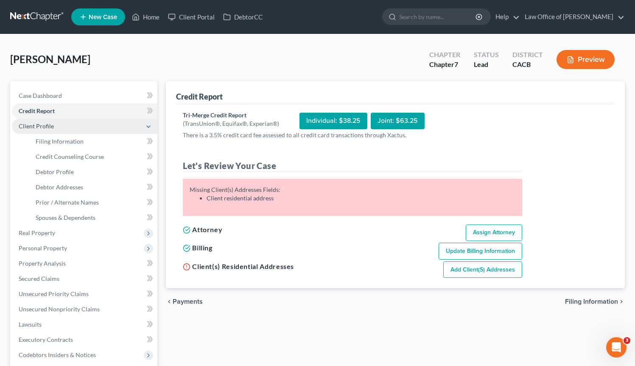
click at [70, 132] on span "Client Profile" at bounding box center [84, 126] width 145 height 15
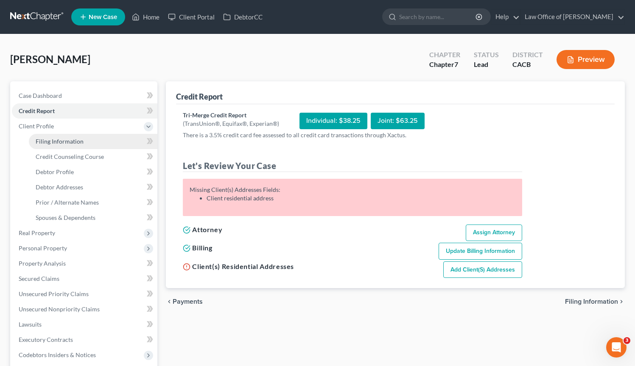
click at [67, 147] on link "Filing Information" at bounding box center [93, 141] width 128 height 15
select select "1"
select select "0"
select select "4"
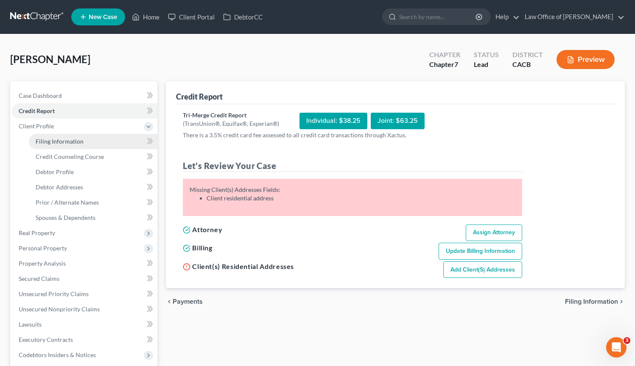
select select "0"
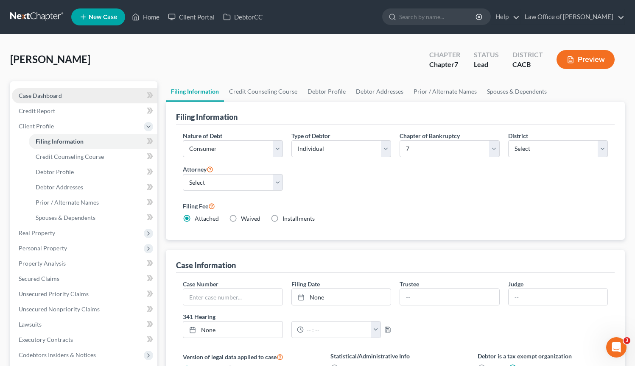
click at [70, 95] on link "Case Dashboard" at bounding box center [84, 95] width 145 height 15
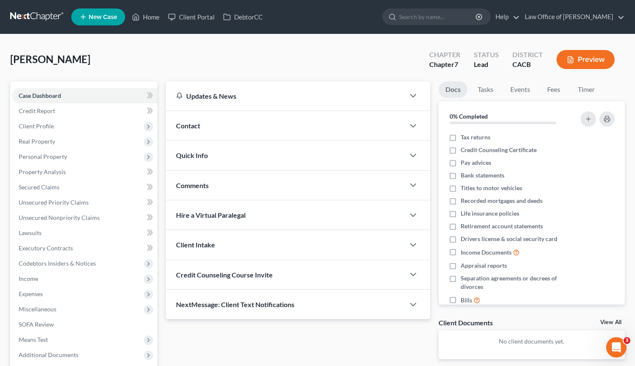
click at [179, 129] on span "Contact" at bounding box center [188, 126] width 24 height 8
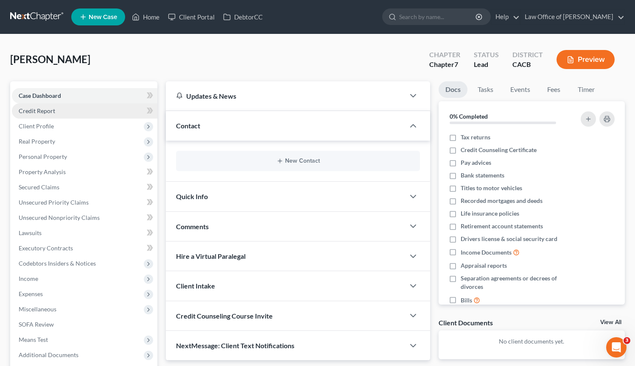
click at [67, 111] on link "Credit Report" at bounding box center [84, 110] width 145 height 15
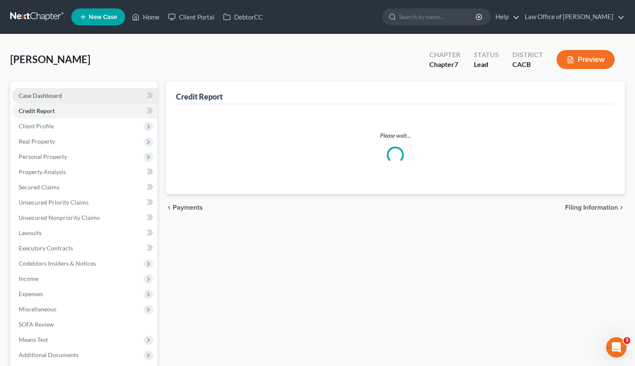
click at [83, 92] on link "Case Dashboard" at bounding box center [84, 95] width 145 height 15
